Goal: Information Seeking & Learning: Learn about a topic

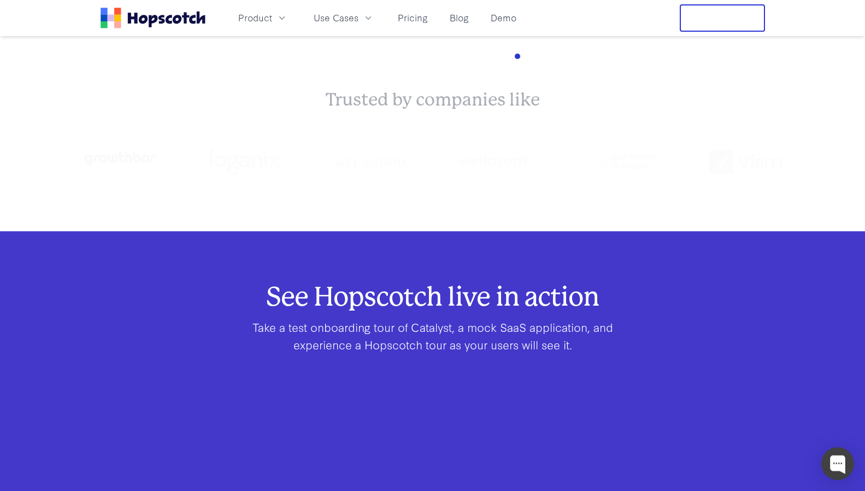
scroll to position [656, 0]
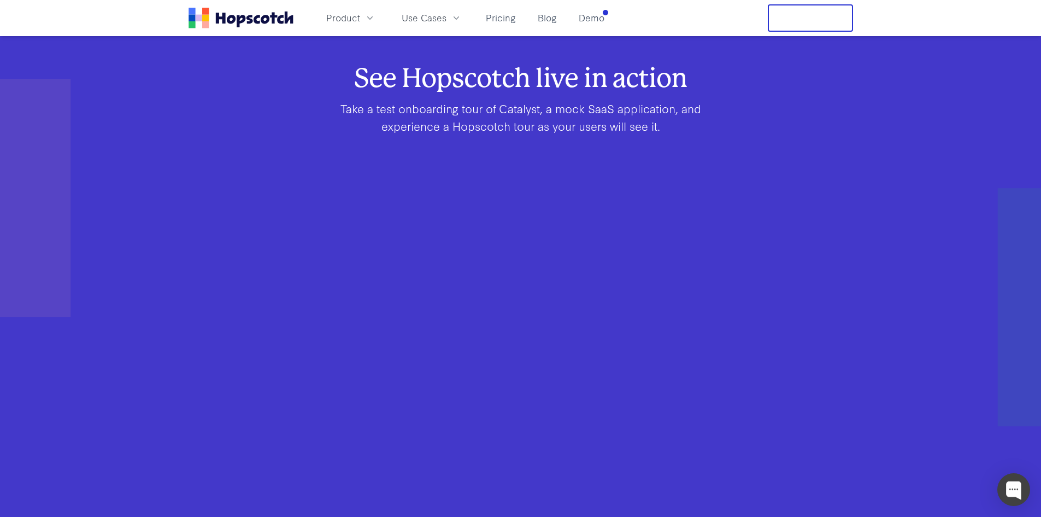
click at [169, 297] on div "See Hopscotch live in action Take a test onboarding tour of Catalyst, a mock Sa…" at bounding box center [520, 327] width 1041 height 520
click at [829, 263] on div "See Hopscotch live in action Take a test onboarding tour of Catalyst, a mock Sa…" at bounding box center [521, 327] width 630 height 520
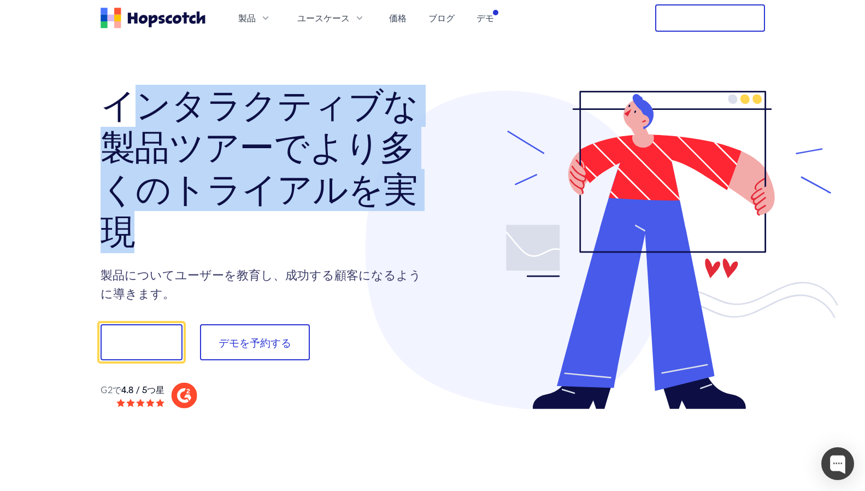
drag, startPoint x: 133, startPoint y: 107, endPoint x: 321, endPoint y: 259, distance: 241.8
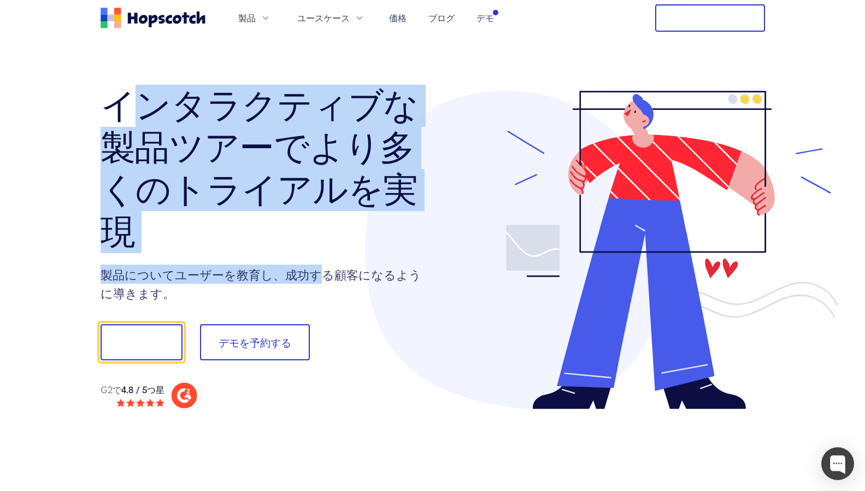
click at [319, 256] on div "インタラクティブな製品ツアーでより多くのトライアルを実現 製品についてユーザーを教育し、成功する顧客になるように導きます。 見せて！ デモを予約する G2で …" at bounding box center [267, 250] width 332 height 318
click at [321, 259] on div "インタラクティブな製品ツアーでより多くのトライアルを実現 製品についてユーザーを教育し、成功する顧客になるように導きます。 見せて！ デモを予約する G2で …" at bounding box center [267, 250] width 332 height 318
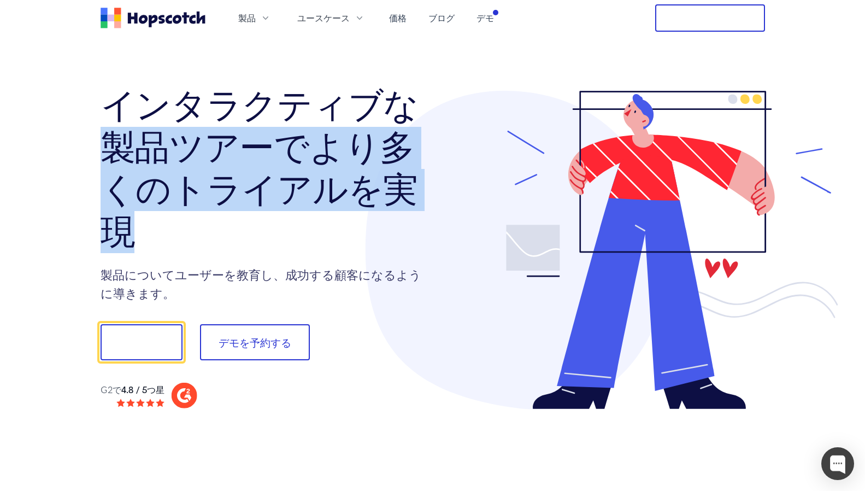
drag, startPoint x: 261, startPoint y: 244, endPoint x: 89, endPoint y: 148, distance: 197.0
click at [89, 148] on div "インタラクティブな製品ツアーでより多くのトライアルを実現 製品についてユーザーを教育し、成功する顧客になるように導きます。 見せて！ デモを予約する G2で …" at bounding box center [433, 250] width 700 height 428
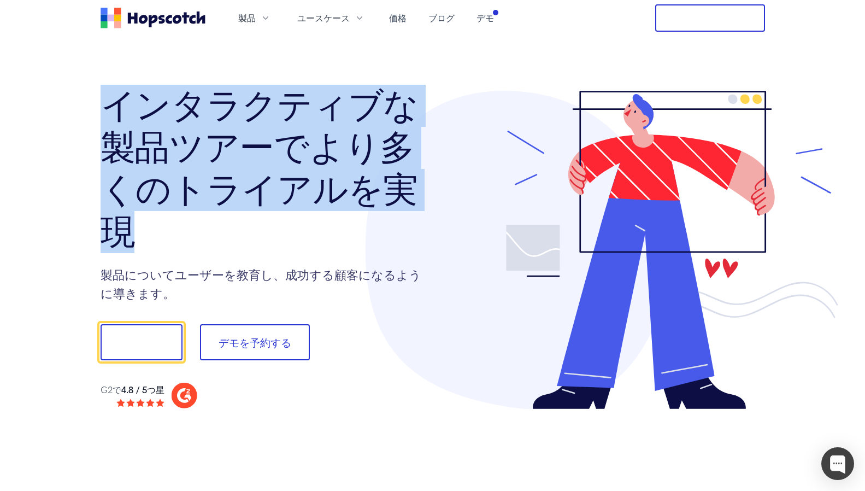
drag, startPoint x: 261, startPoint y: 192, endPoint x: 329, endPoint y: 237, distance: 81.3
click at [329, 237] on div "インタラクティブな製品ツアーでより多くのトライアルを実現 製品についてユーザーを教育し、成功する顧客になるように導きます。 見せて！ デモを予約する G2で …" at bounding box center [433, 250] width 700 height 428
click at [330, 238] on h1 "インタラクティブな製品ツアーでより多くのトライアルを実現" at bounding box center [267, 169] width 332 height 168
click at [331, 238] on h1 "インタラクティブな製品ツアーでより多くのトライアルを実現" at bounding box center [267, 169] width 332 height 168
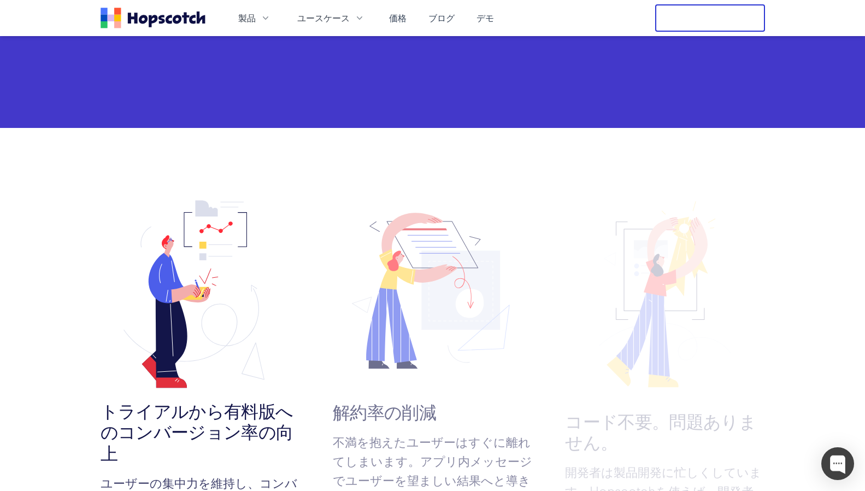
scroll to position [820, 0]
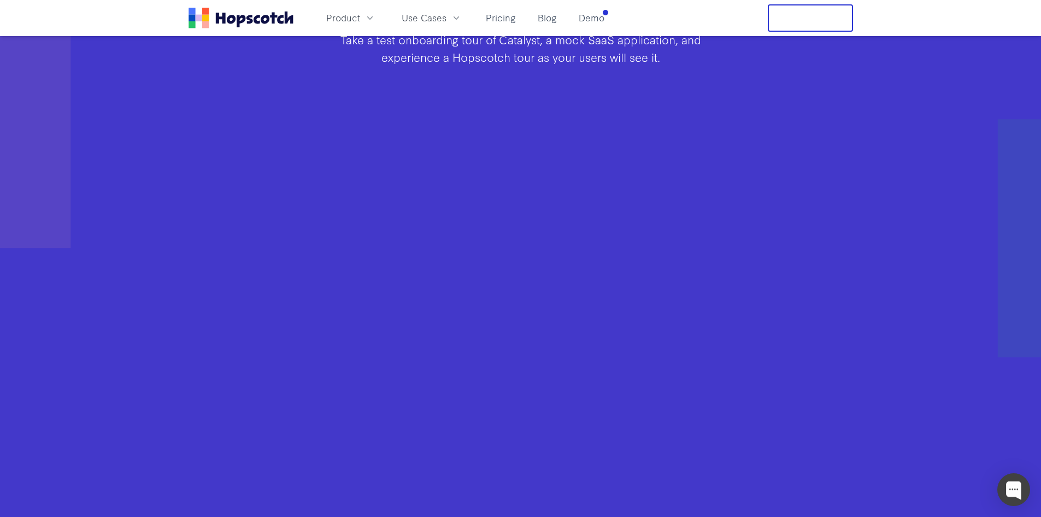
scroll to position [739, 0]
